Goal: Check status: Check status

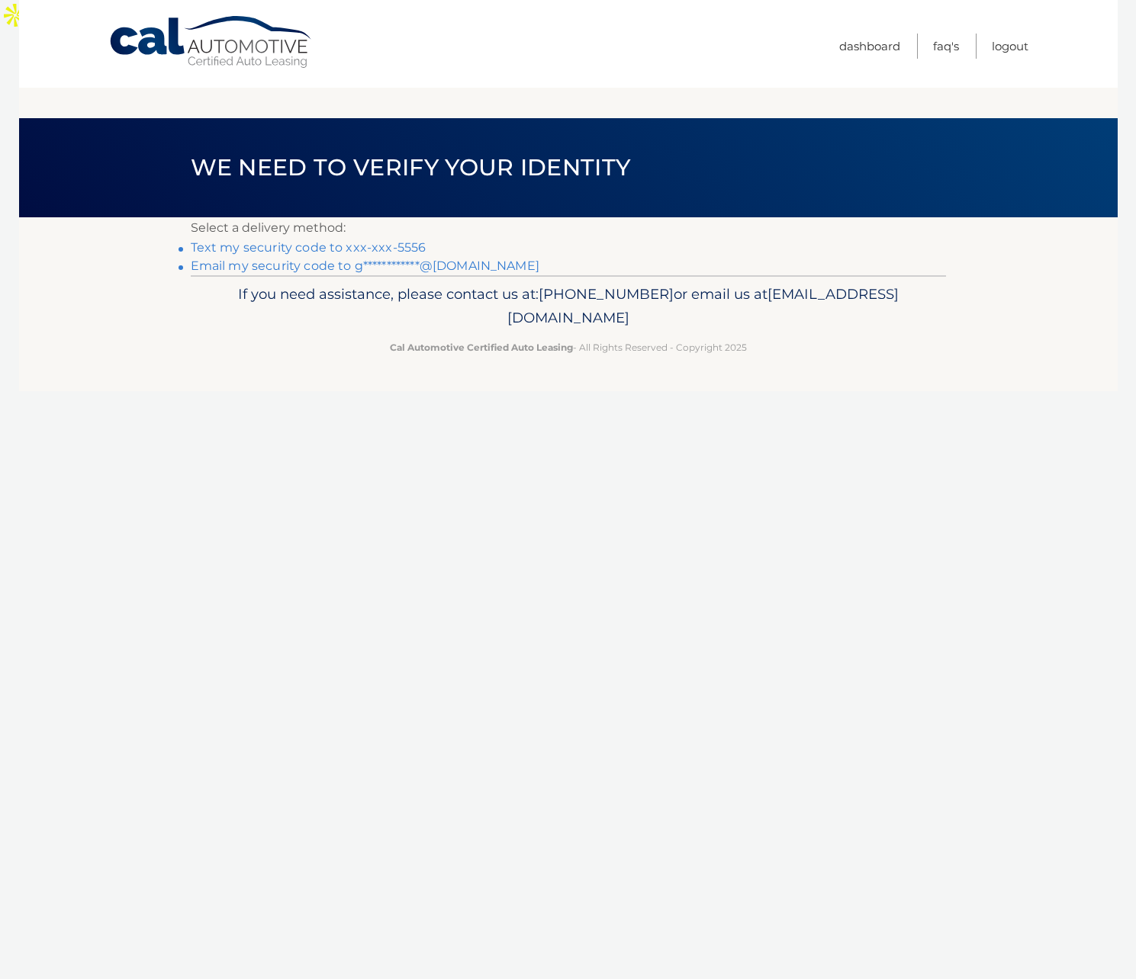
click at [365, 240] on link "Text my security code to xxx-xxx-5556" at bounding box center [309, 247] width 236 height 14
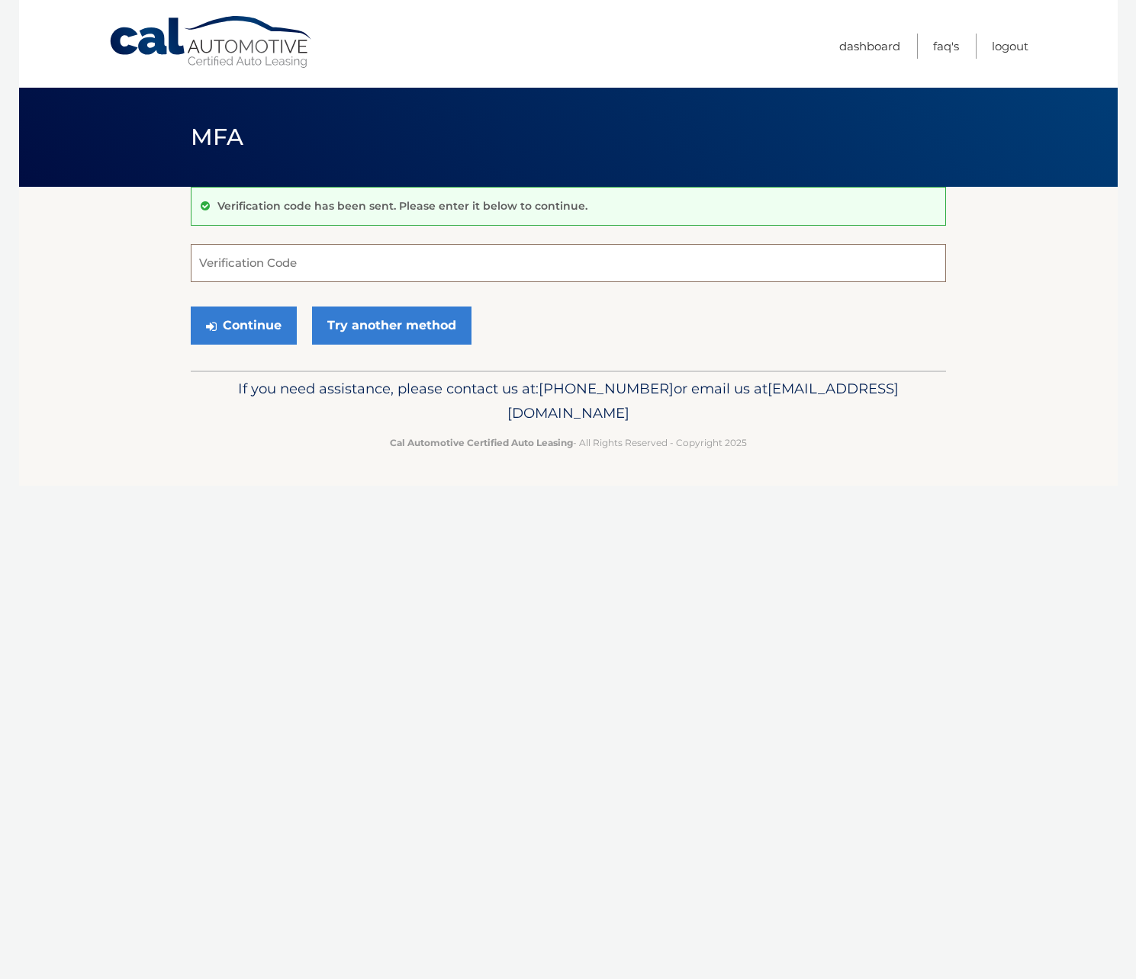
click at [287, 263] on input "Verification Code" at bounding box center [568, 263] width 755 height 38
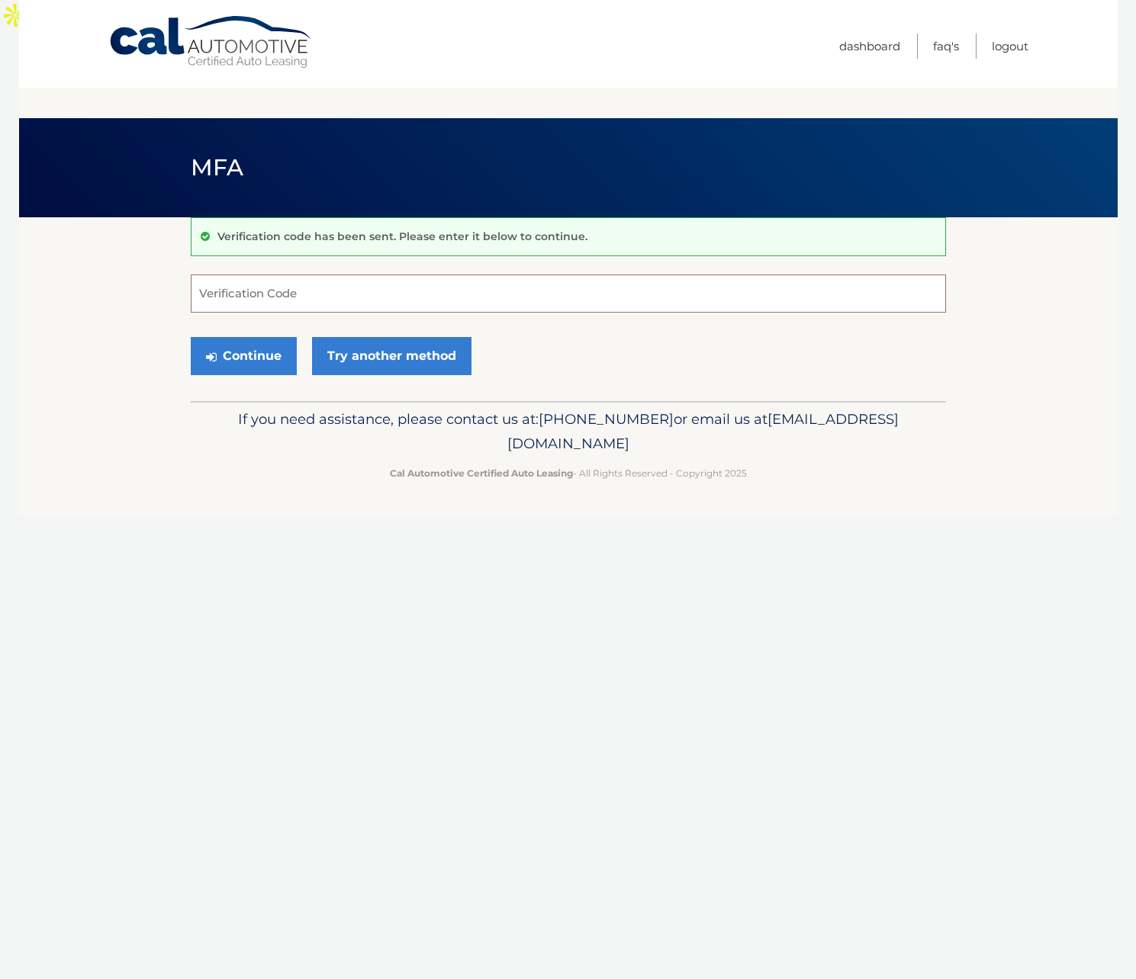
click at [396, 275] on input "Verification Code" at bounding box center [568, 294] width 755 height 38
paste input "[URL][DOMAIN_NAME][PERSON_NAME]"
type input "[URL][DOMAIN_NAME][PERSON_NAME]"
click at [544, 275] on input "Verification Code" at bounding box center [568, 294] width 755 height 38
type input "161881"
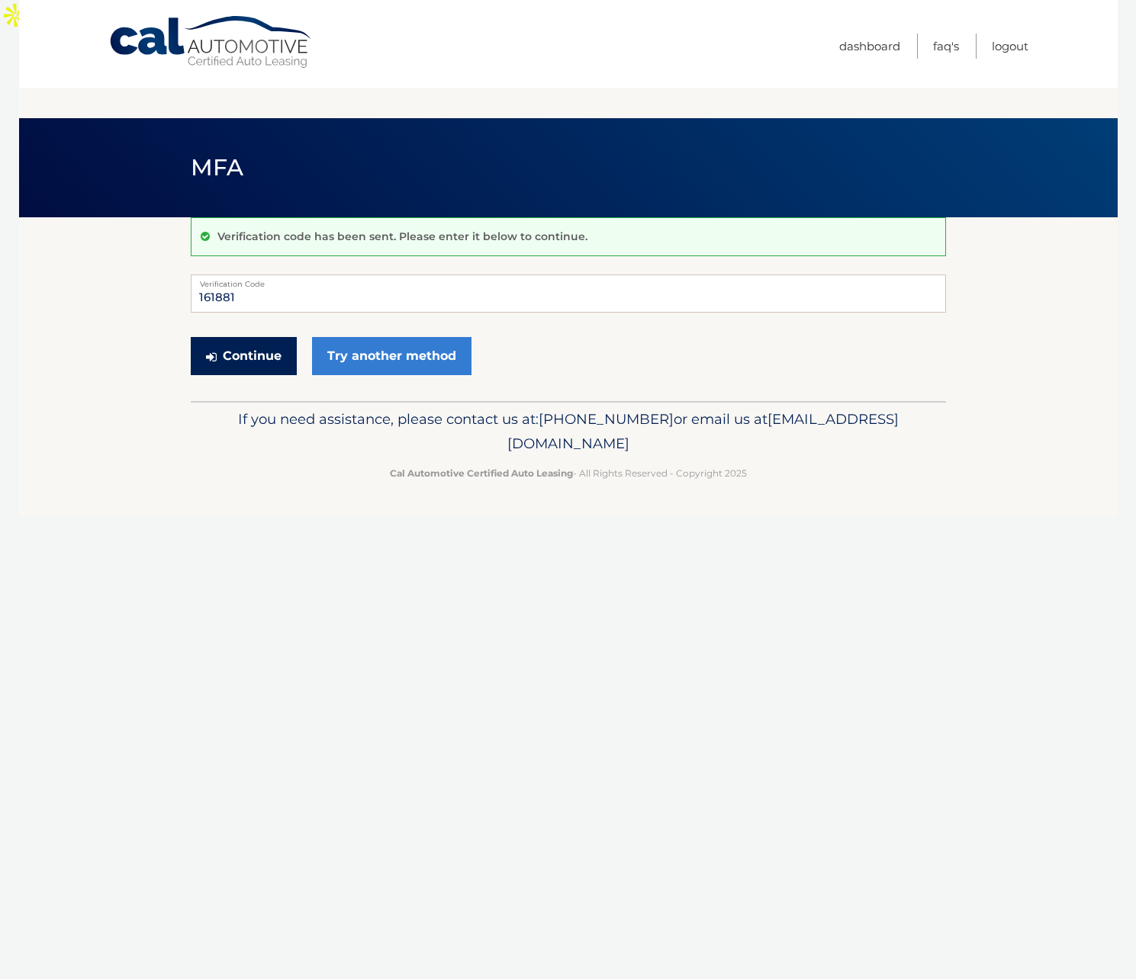
click at [245, 337] on button "Continue" at bounding box center [244, 356] width 106 height 38
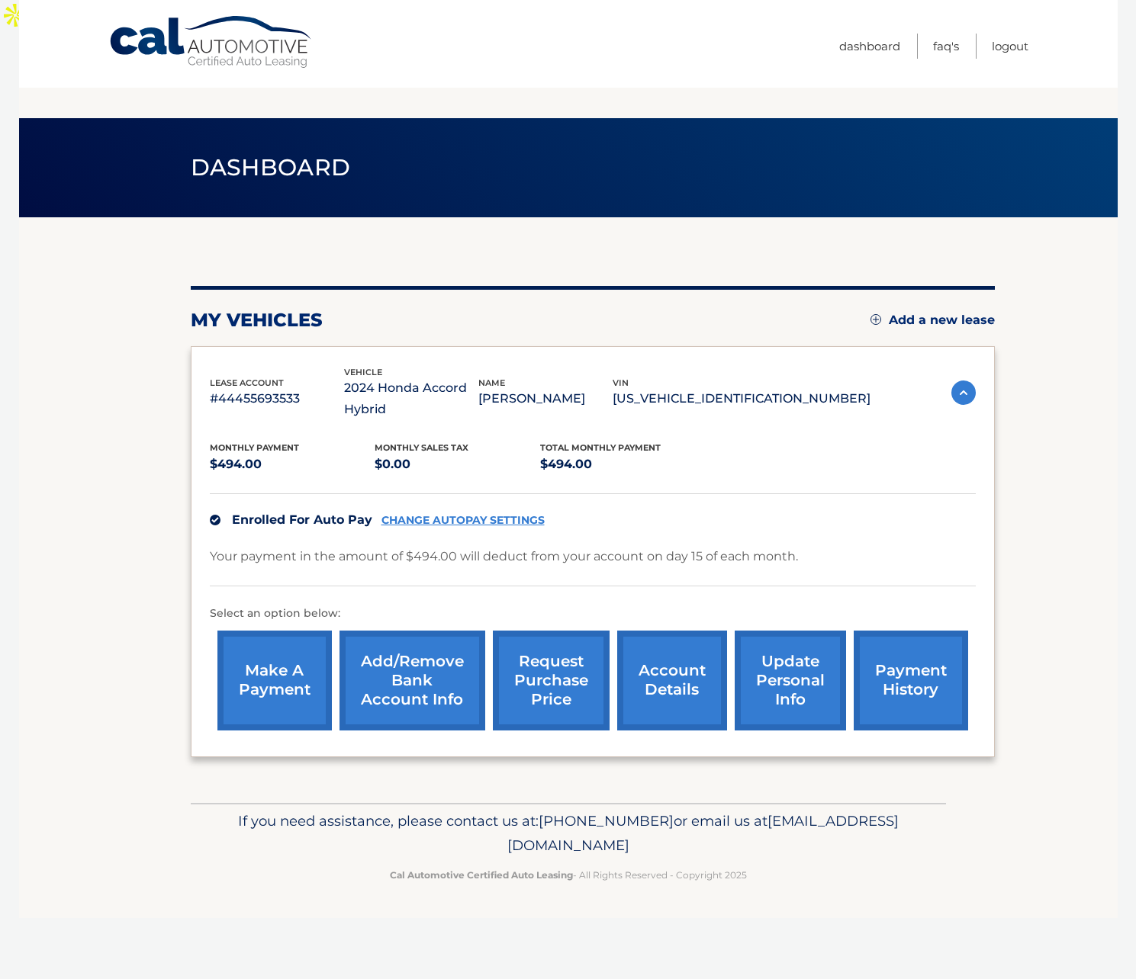
click at [886, 493] on div "Enrolled For Auto Pay CHANGE AUTOPAY SETTINGS" at bounding box center [593, 519] width 766 height 53
click at [677, 641] on link "account details" at bounding box center [672, 681] width 110 height 100
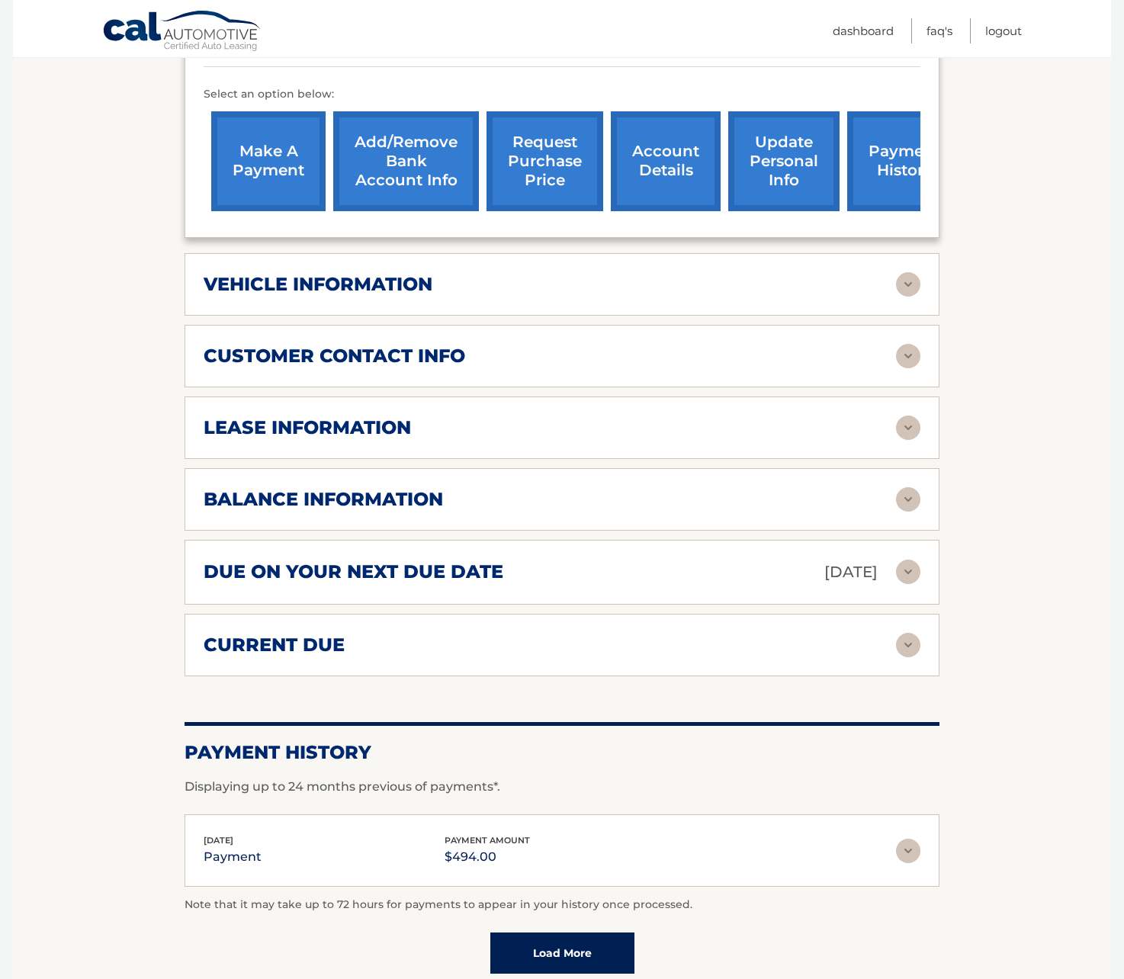
scroll to position [523, 0]
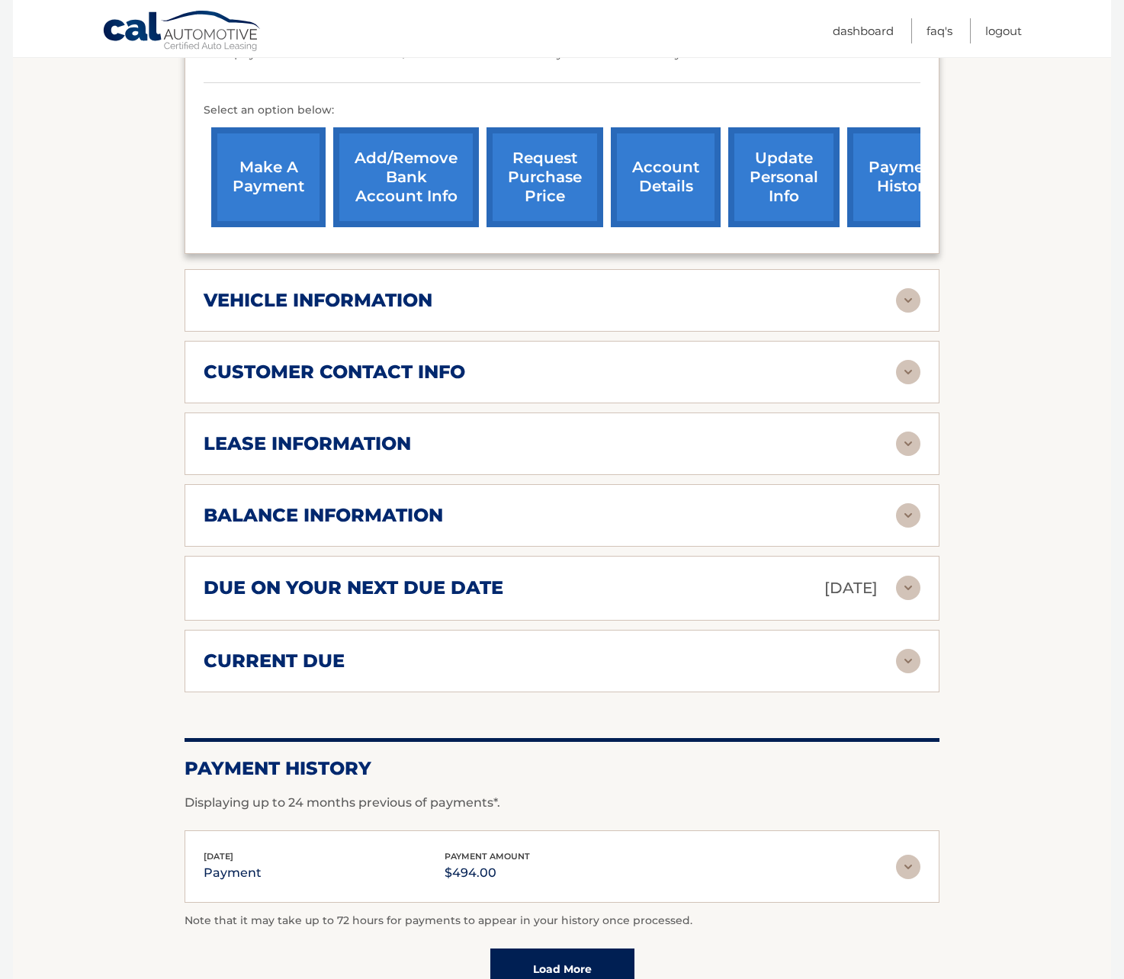
click at [733, 484] on div "balance information Payments Received 18 Payments Remaining 18 Next Payment wil…" at bounding box center [562, 515] width 755 height 63
click at [912, 503] on img at bounding box center [908, 515] width 24 height 24
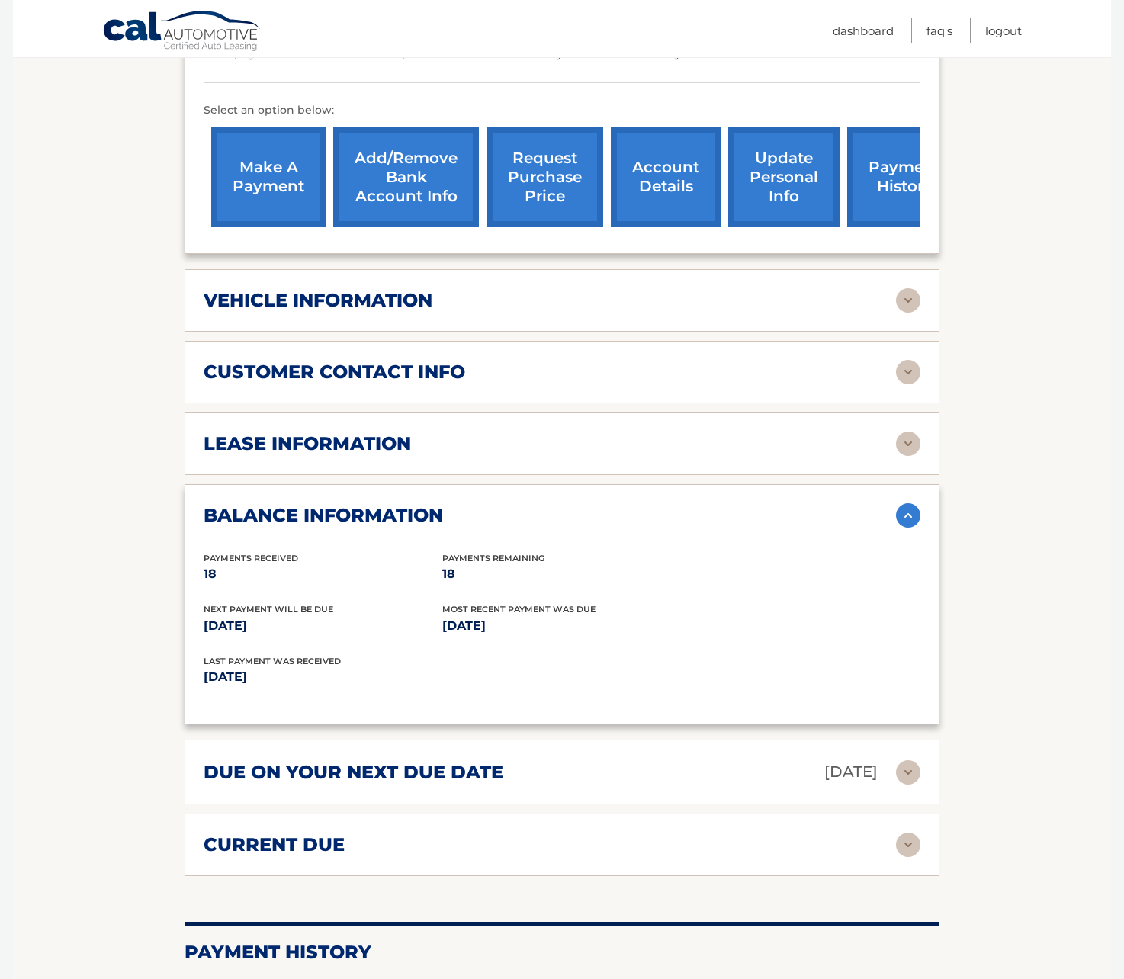
click at [911, 503] on img at bounding box center [908, 515] width 24 height 24
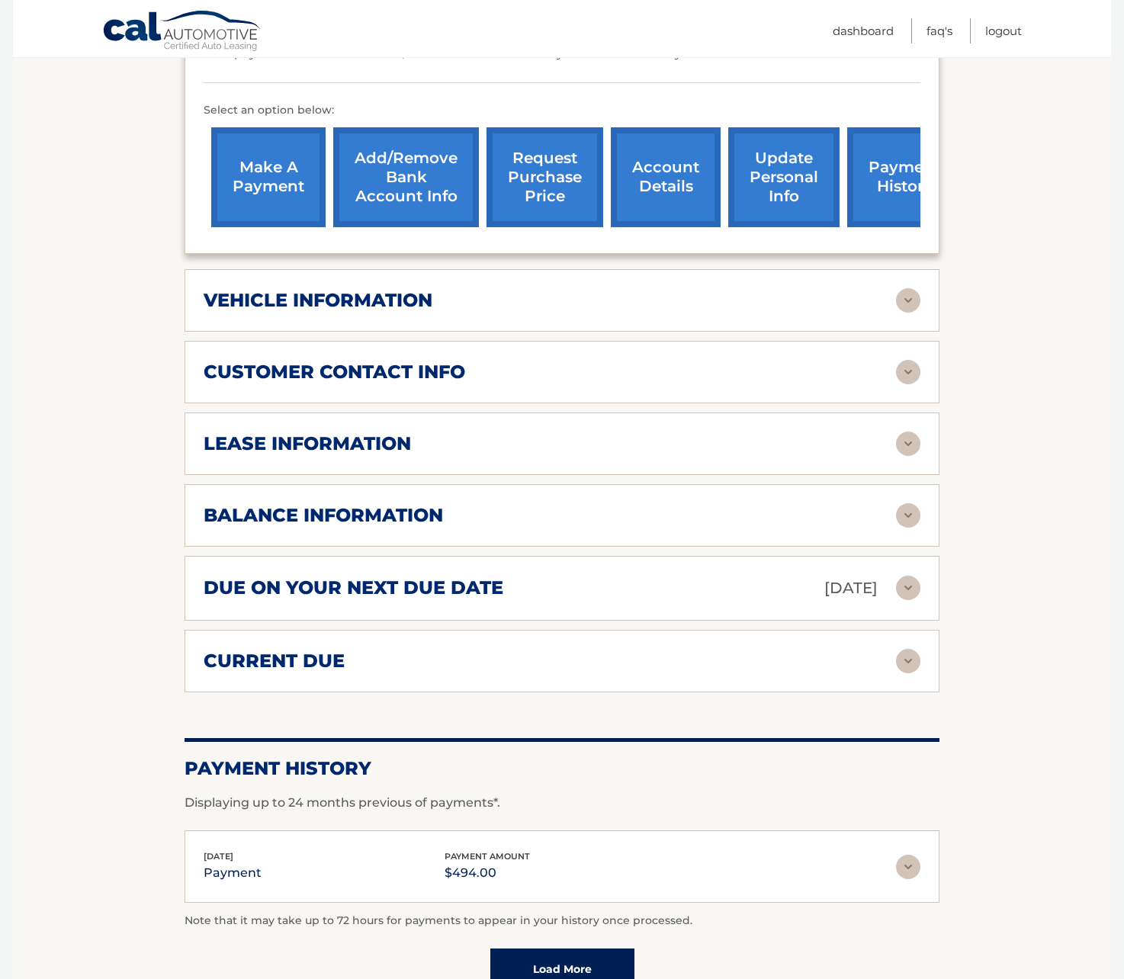
click at [906, 432] on img at bounding box center [908, 444] width 24 height 24
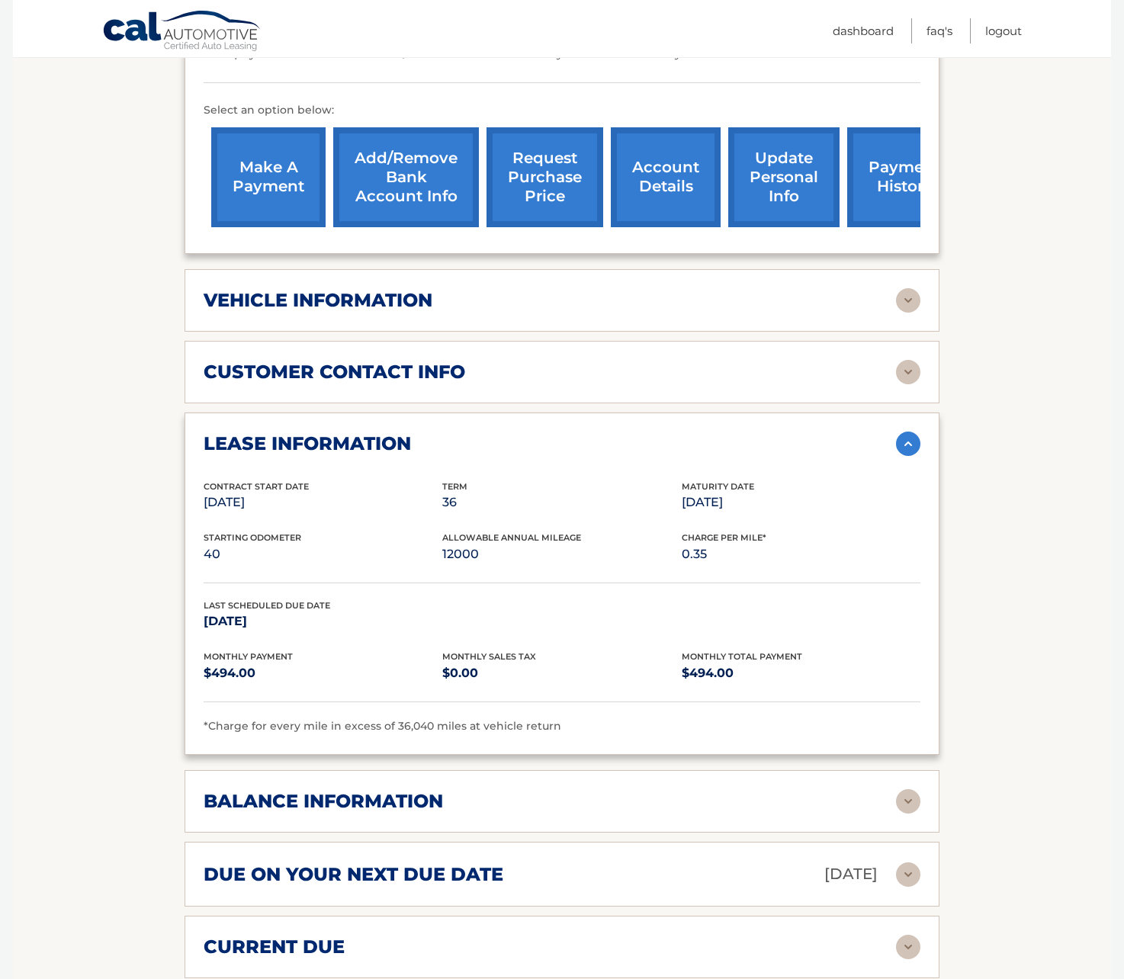
click at [906, 432] on img at bounding box center [908, 444] width 24 height 24
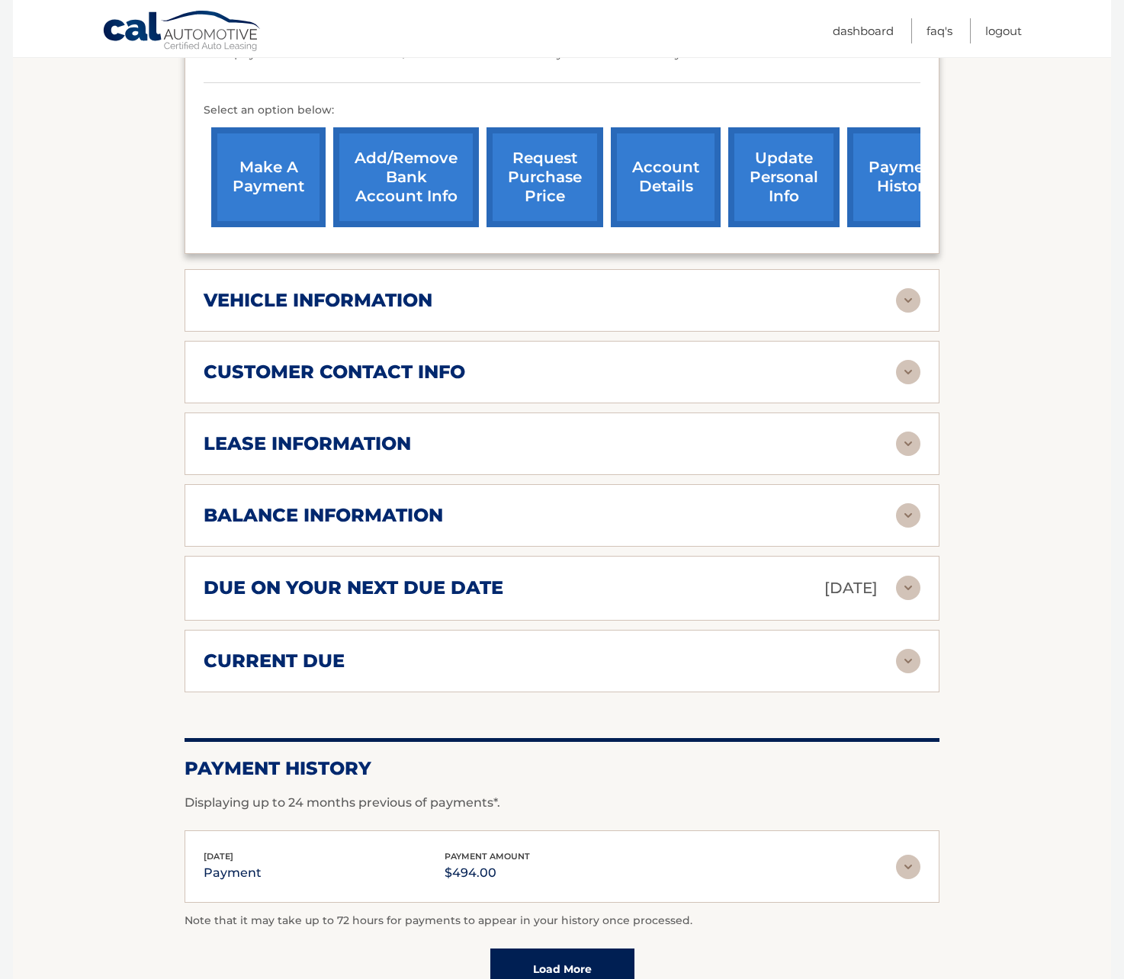
click at [907, 360] on img at bounding box center [908, 372] width 24 height 24
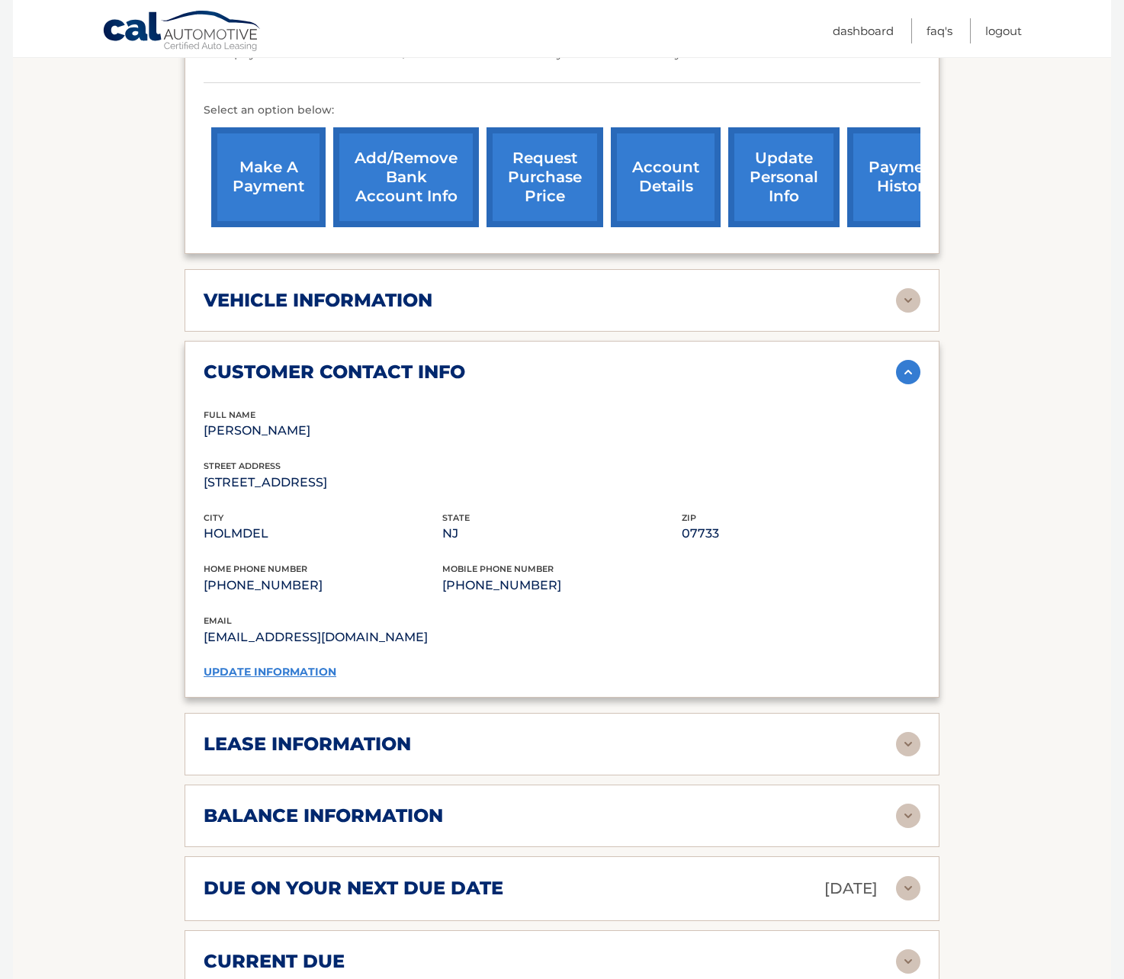
click at [907, 360] on img at bounding box center [908, 372] width 24 height 24
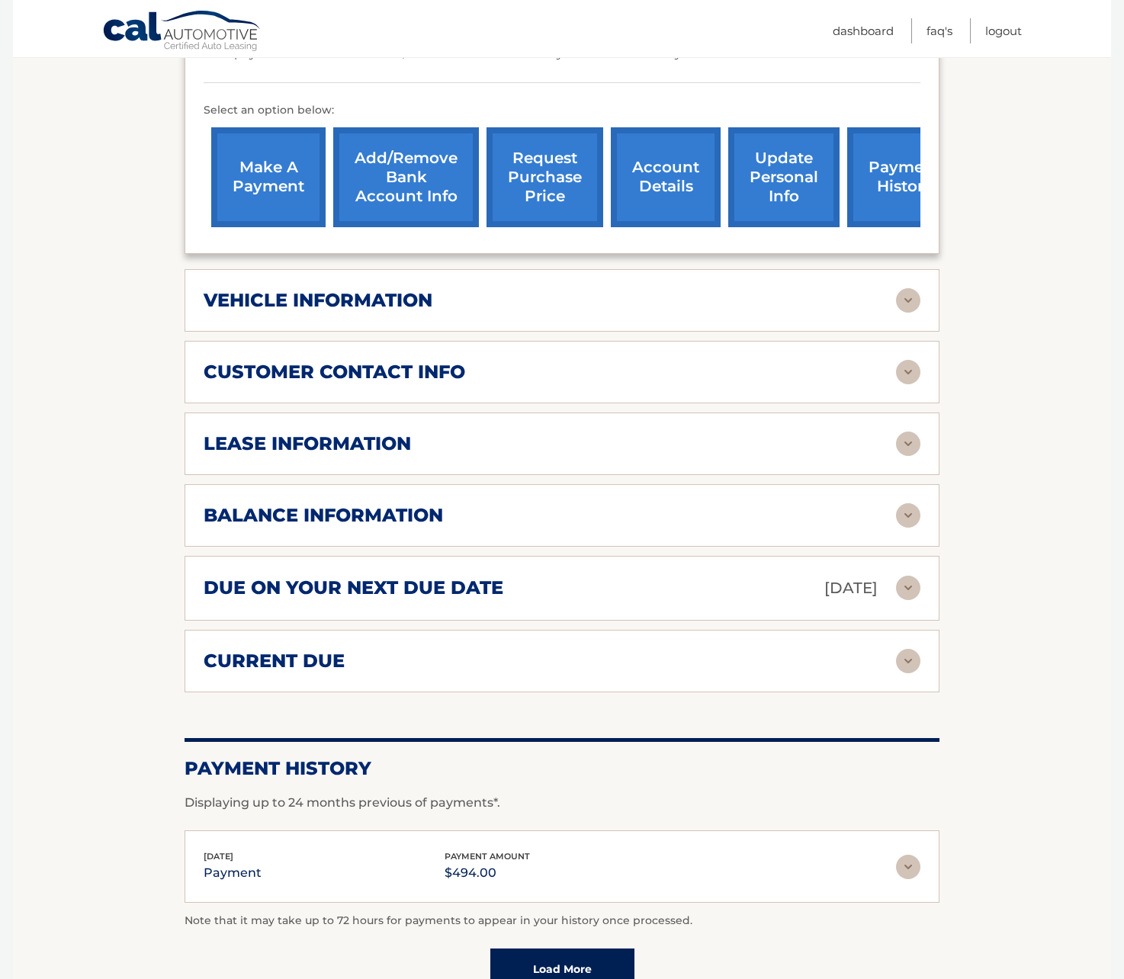
click at [898, 288] on img at bounding box center [908, 300] width 24 height 24
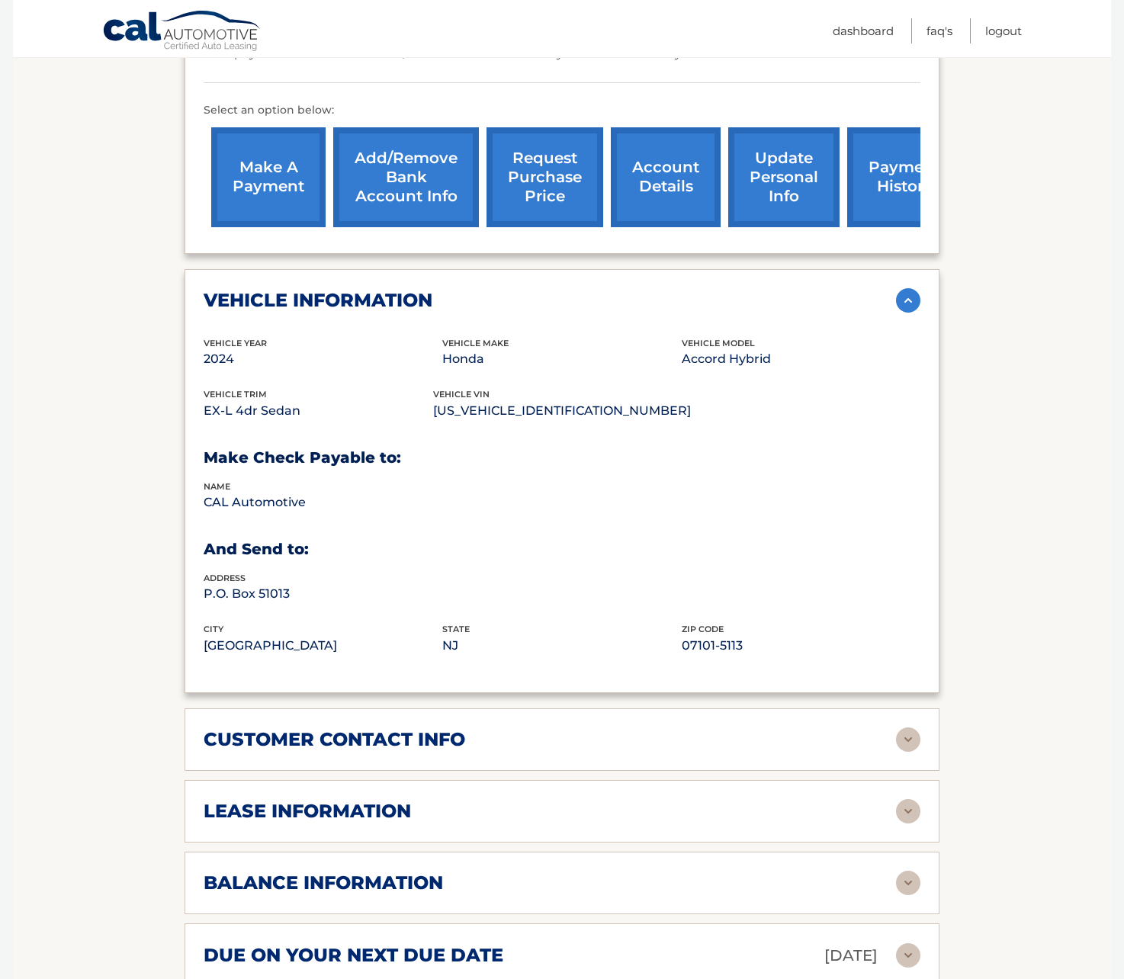
click at [905, 288] on img at bounding box center [908, 300] width 24 height 24
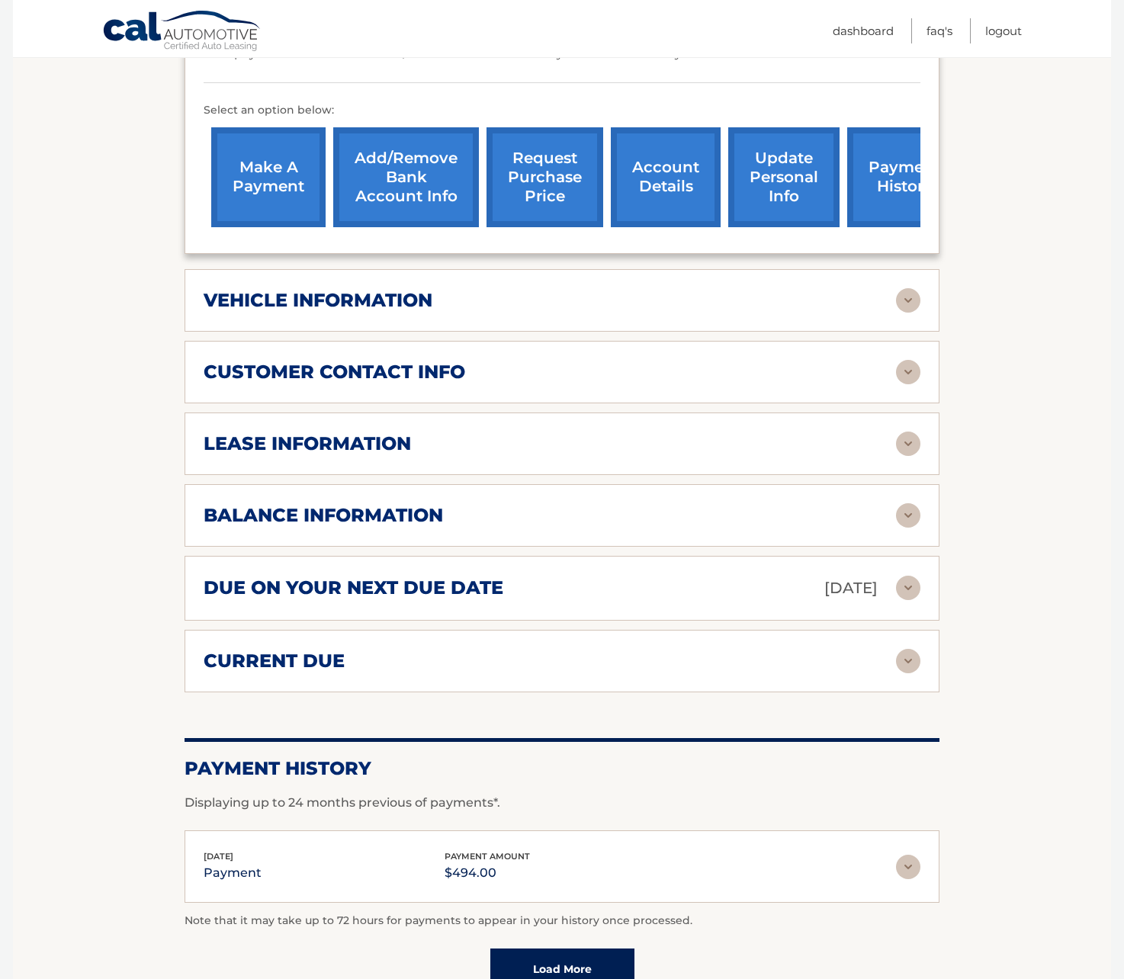
click at [906, 649] on img at bounding box center [908, 661] width 24 height 24
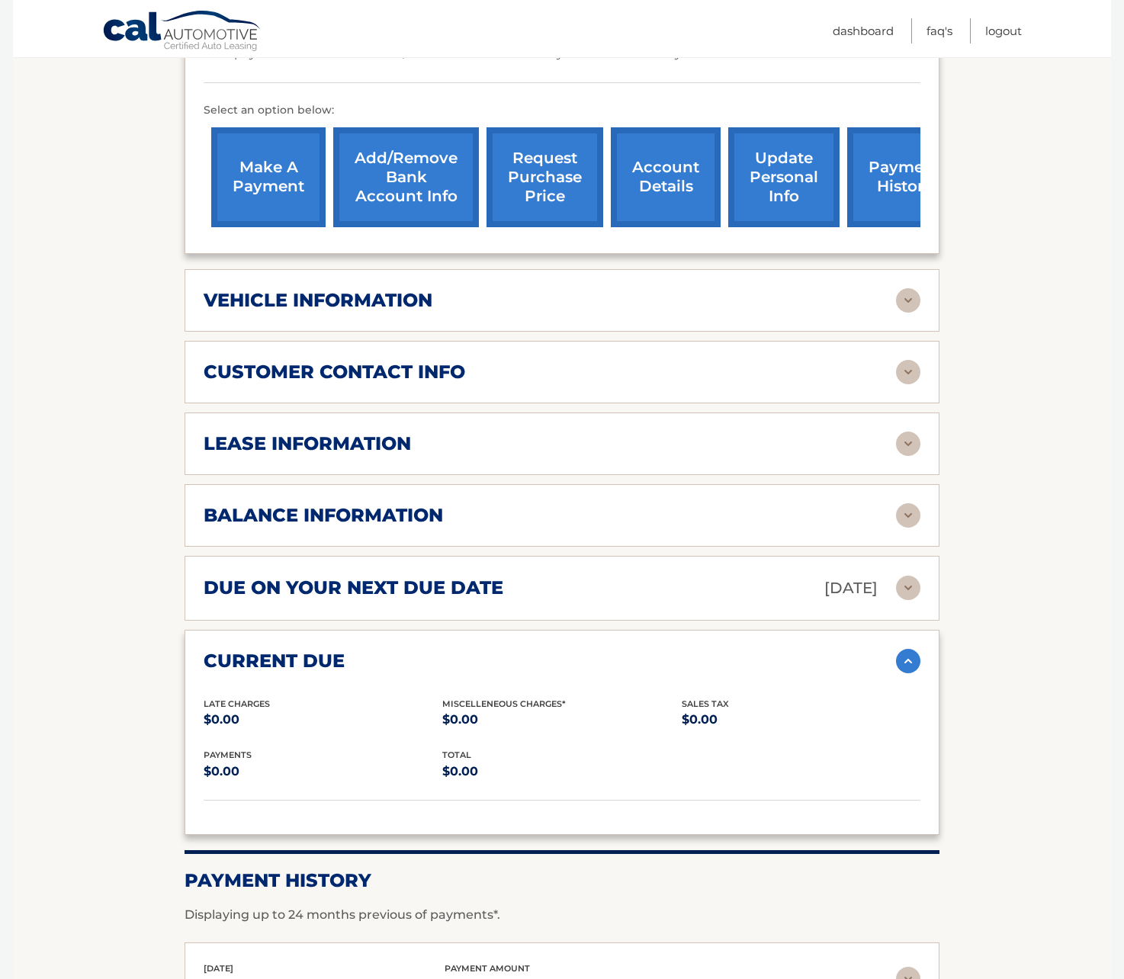
click at [906, 649] on img at bounding box center [908, 661] width 24 height 24
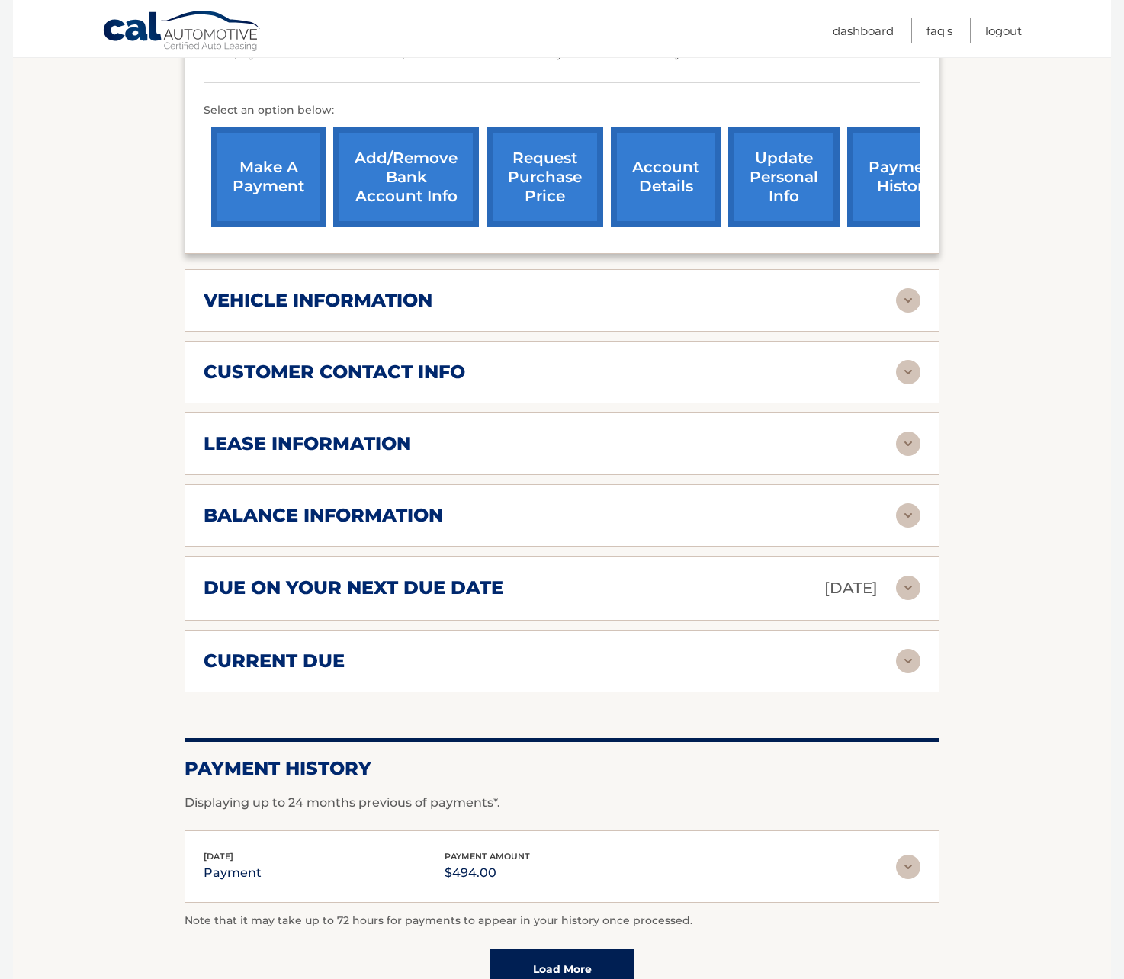
click at [903, 503] on img at bounding box center [908, 515] width 24 height 24
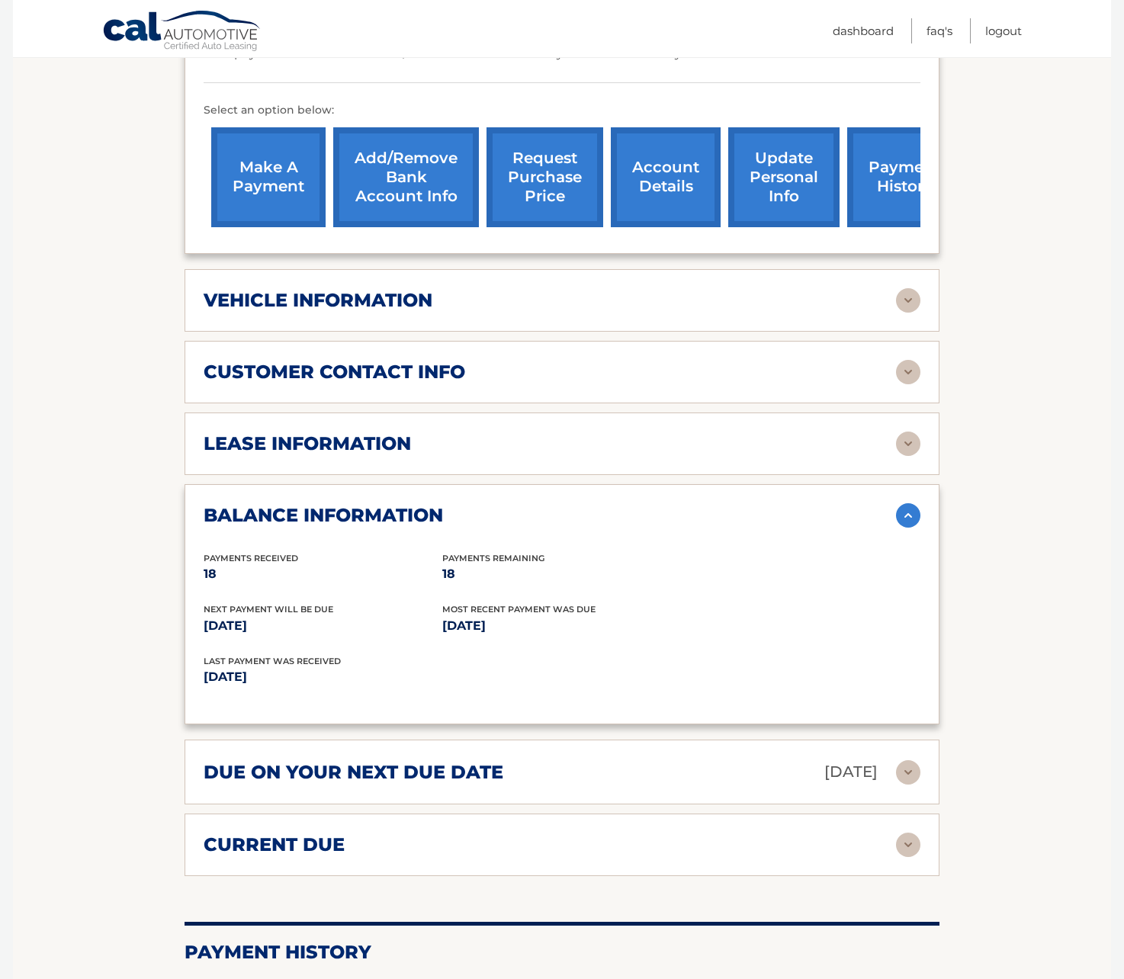
drag, startPoint x: 1043, startPoint y: 722, endPoint x: 1004, endPoint y: 716, distance: 40.1
click at [1041, 724] on section "Account Details | #44455693533 Back to Dashboard Manage Your Lease lease accoun…" at bounding box center [562, 449] width 1098 height 1511
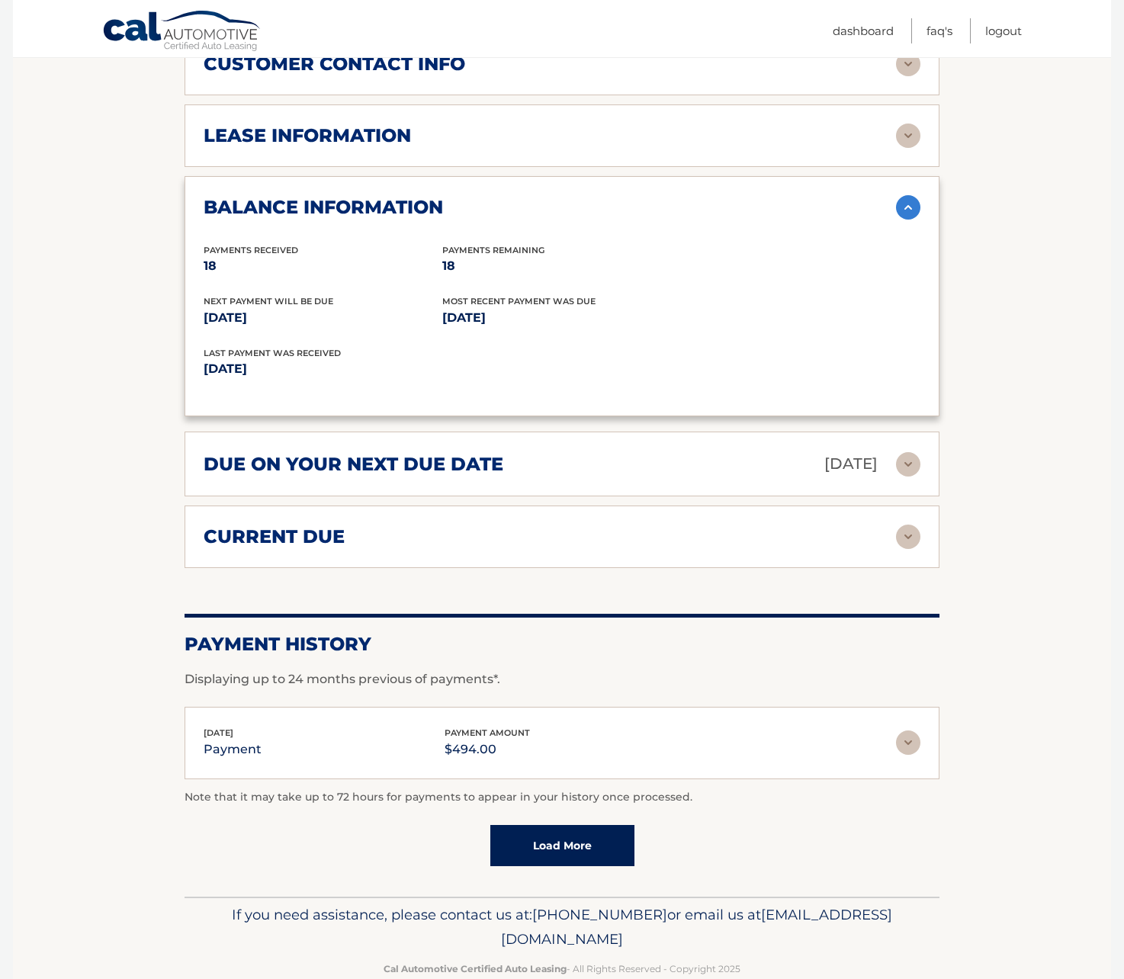
scroll to position [0, 0]
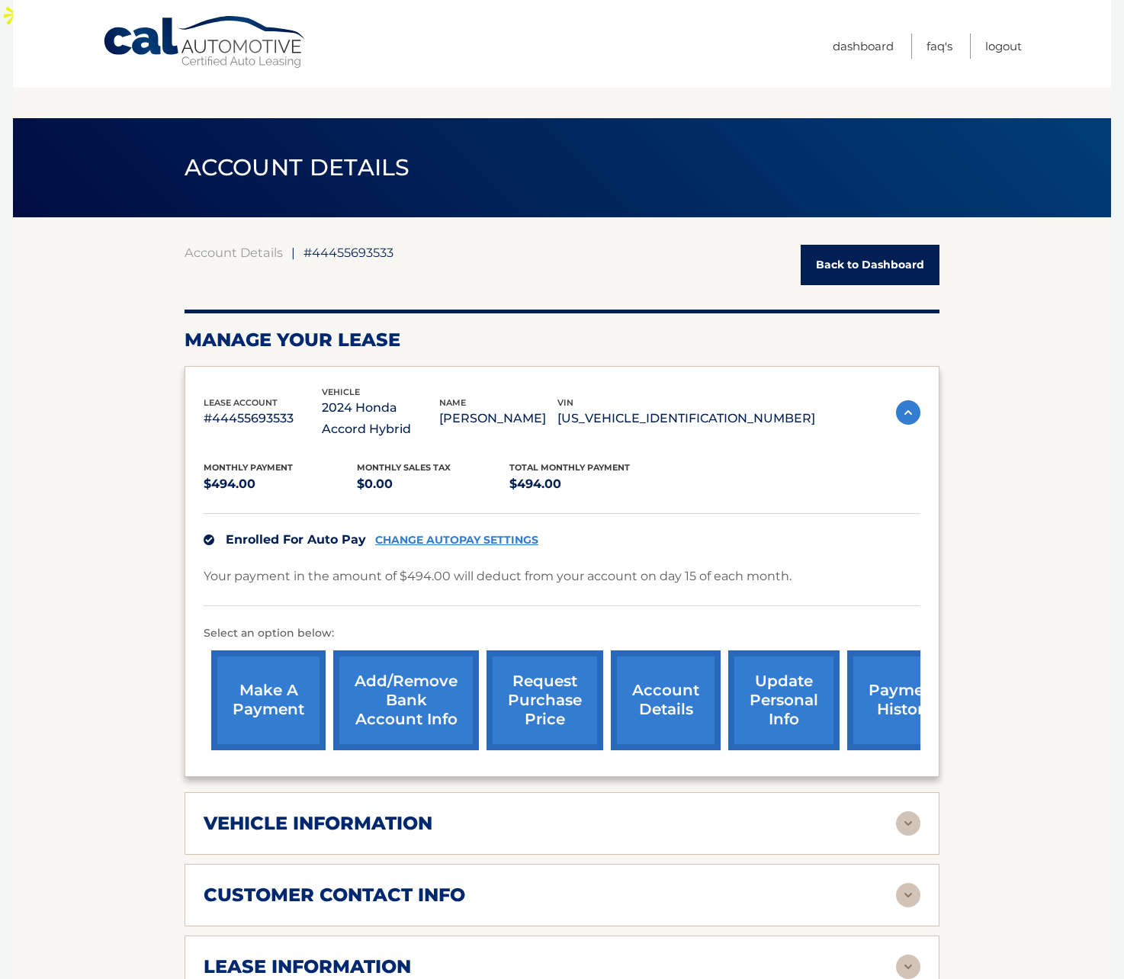
click at [896, 245] on link "Back to Dashboard" at bounding box center [870, 265] width 139 height 40
